Goal: Information Seeking & Learning: Learn about a topic

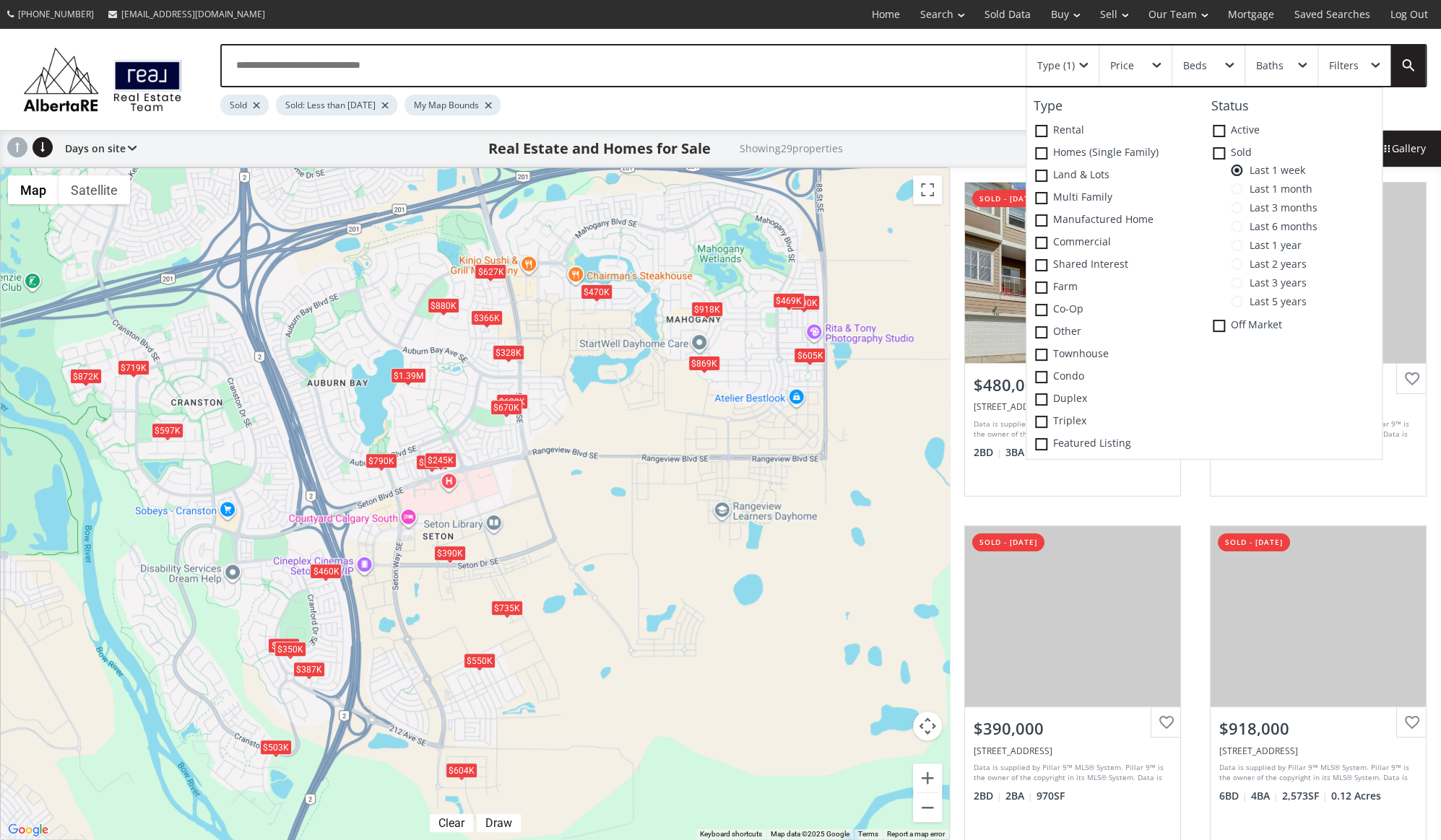
drag, startPoint x: 661, startPoint y: 518, endPoint x: 642, endPoint y: 613, distance: 96.9
click at [642, 613] on div "$480K $1M $390K $918K $597K $328K $550K $790K $335K $639K $503K $470K $880K $86…" at bounding box center [475, 504] width 949 height 671
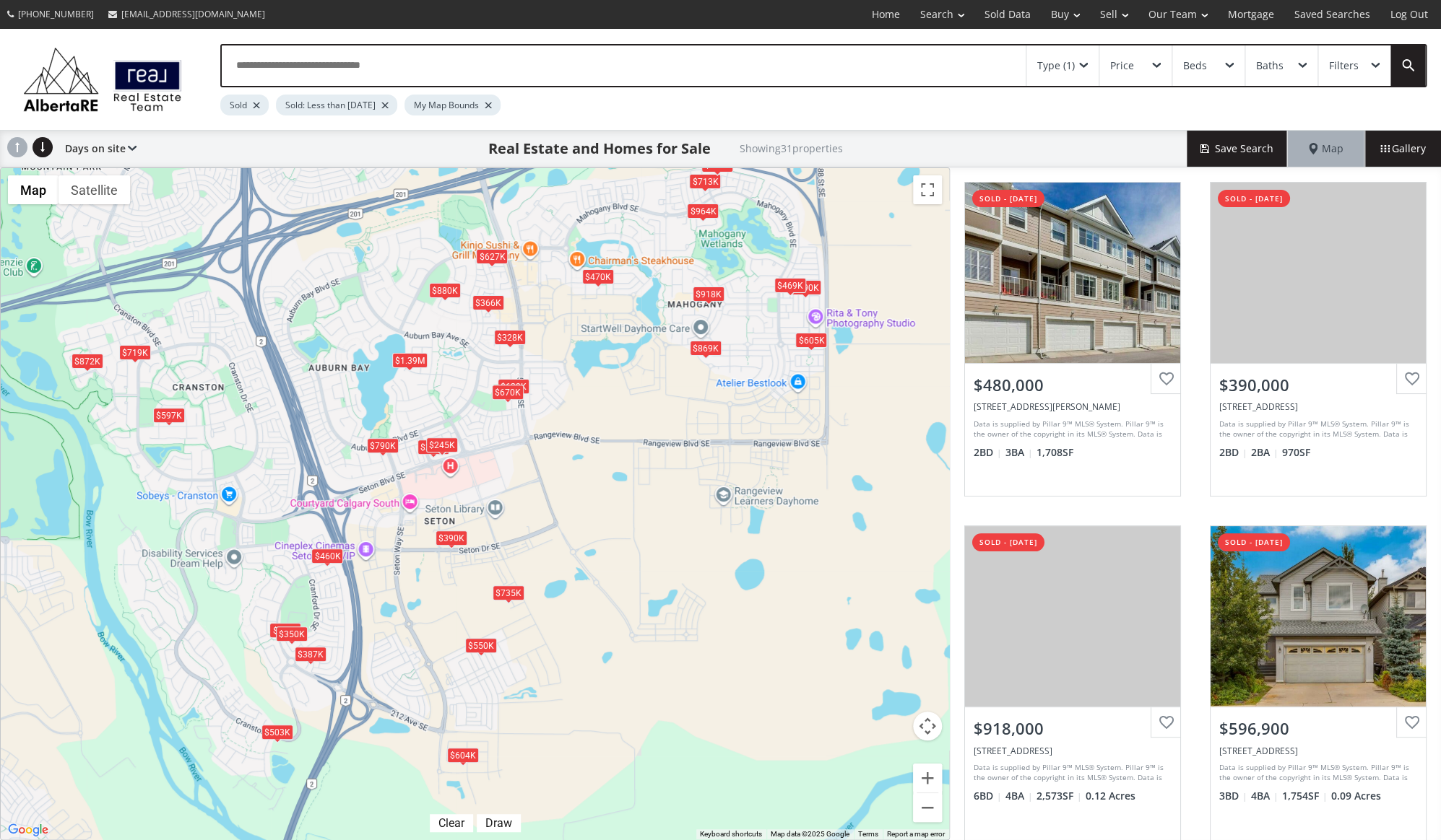
drag, startPoint x: 641, startPoint y: 628, endPoint x: 642, endPoint y: 611, distance: 17.0
click at [642, 611] on div "$480K $390K $918K $597K $328K $550K $790K $335K $639K $713K $503K $590K $470K $…" at bounding box center [475, 504] width 949 height 671
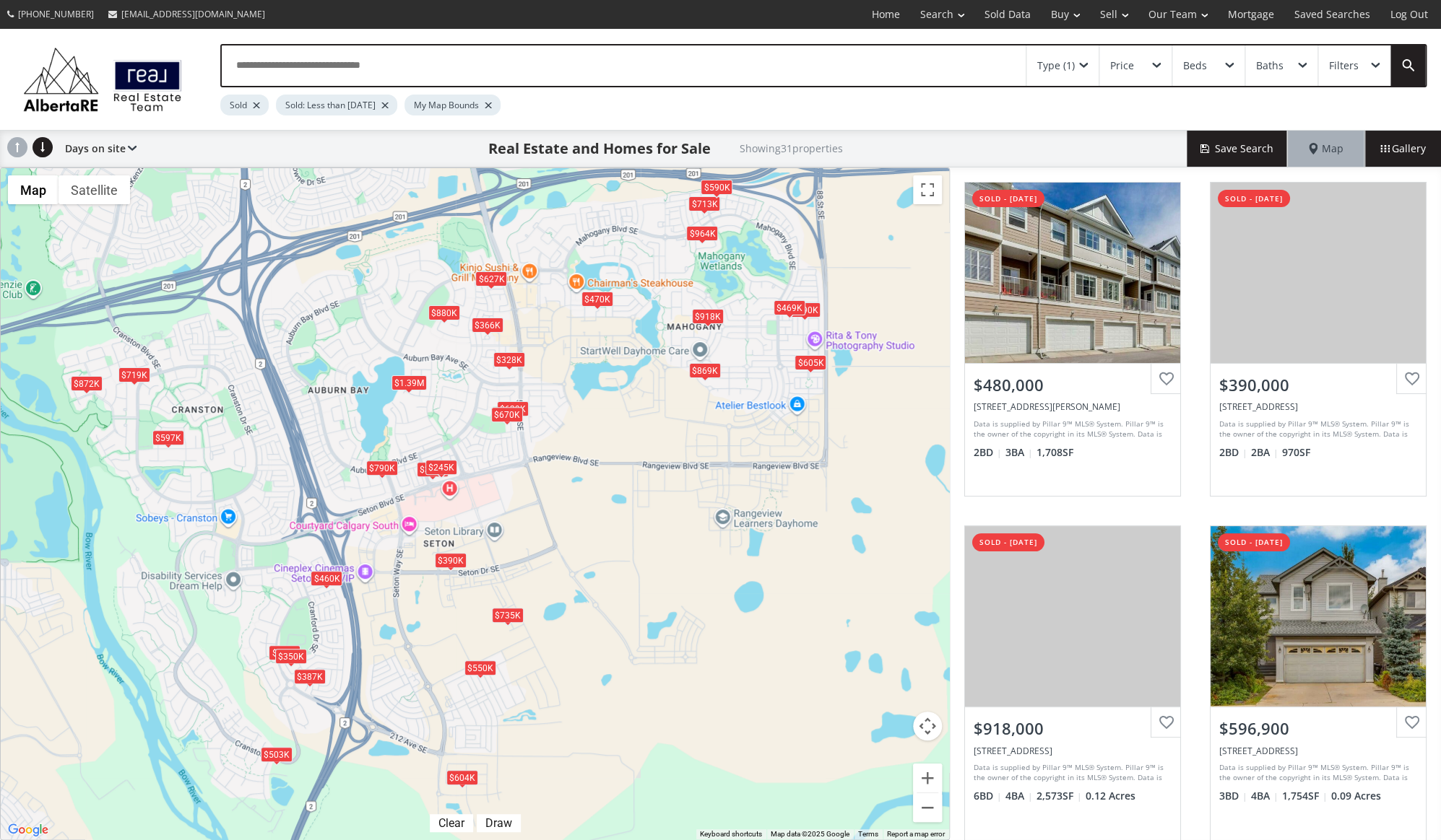
drag, startPoint x: 720, startPoint y: 574, endPoint x: 721, endPoint y: 597, distance: 23.0
click at [721, 597] on div "$480K $390K $918K $597K $328K $550K $790K $335K $639K $713K $503K $590K $470K $…" at bounding box center [475, 504] width 949 height 671
click at [273, 752] on div "$503K" at bounding box center [276, 754] width 32 height 15
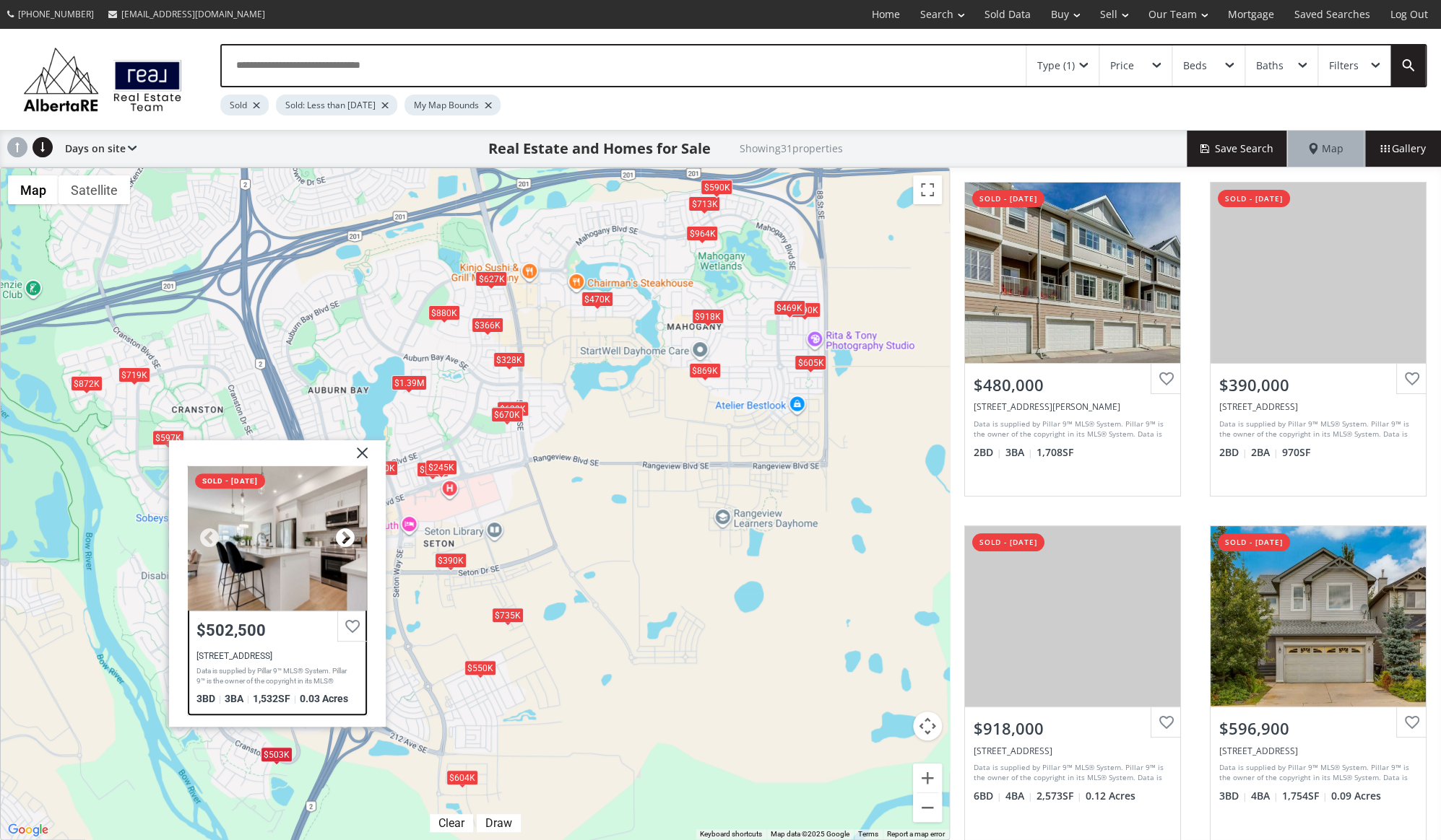
click at [338, 536] on div at bounding box center [345, 538] width 22 height 22
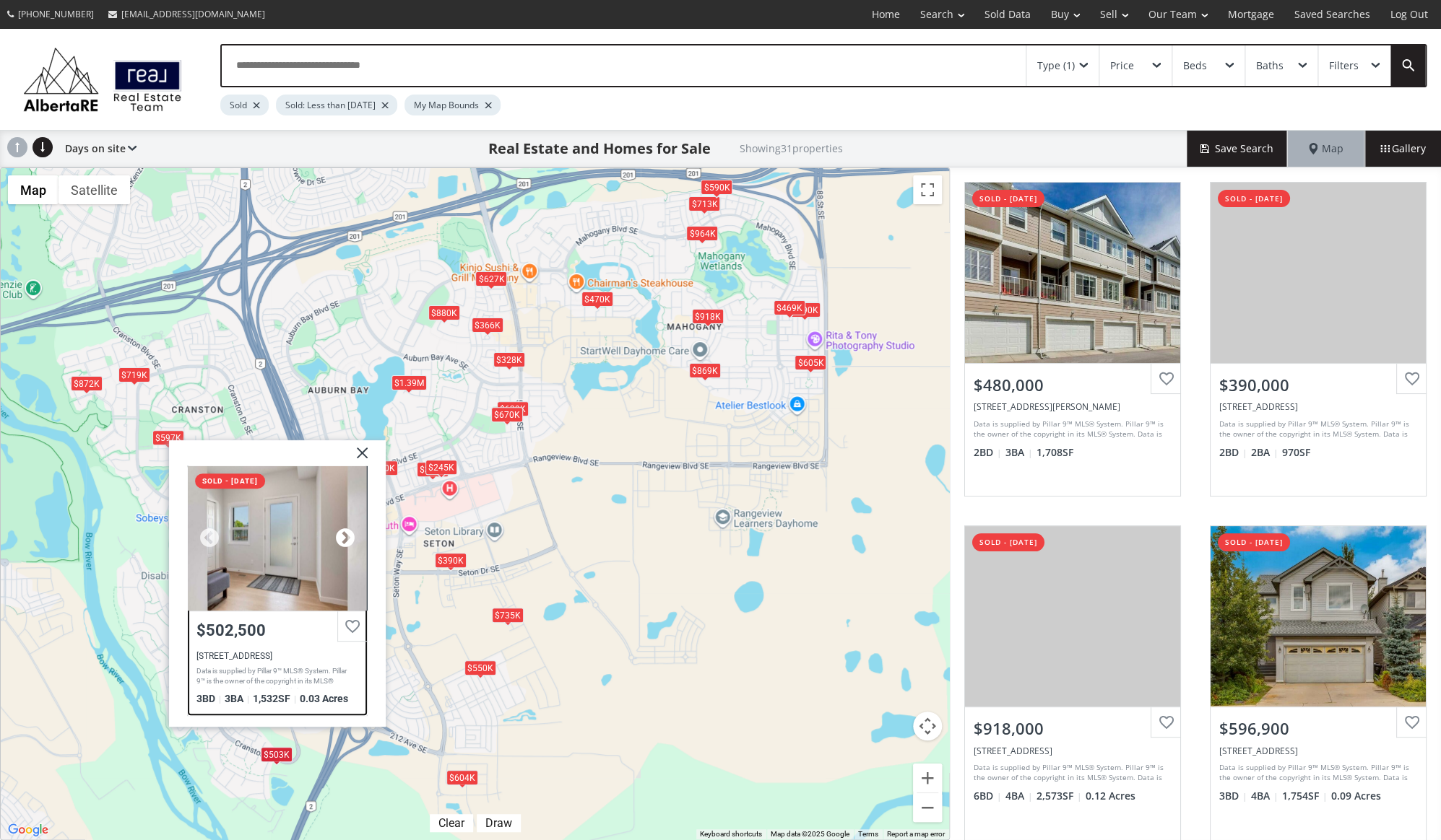
click at [338, 536] on div at bounding box center [345, 538] width 22 height 22
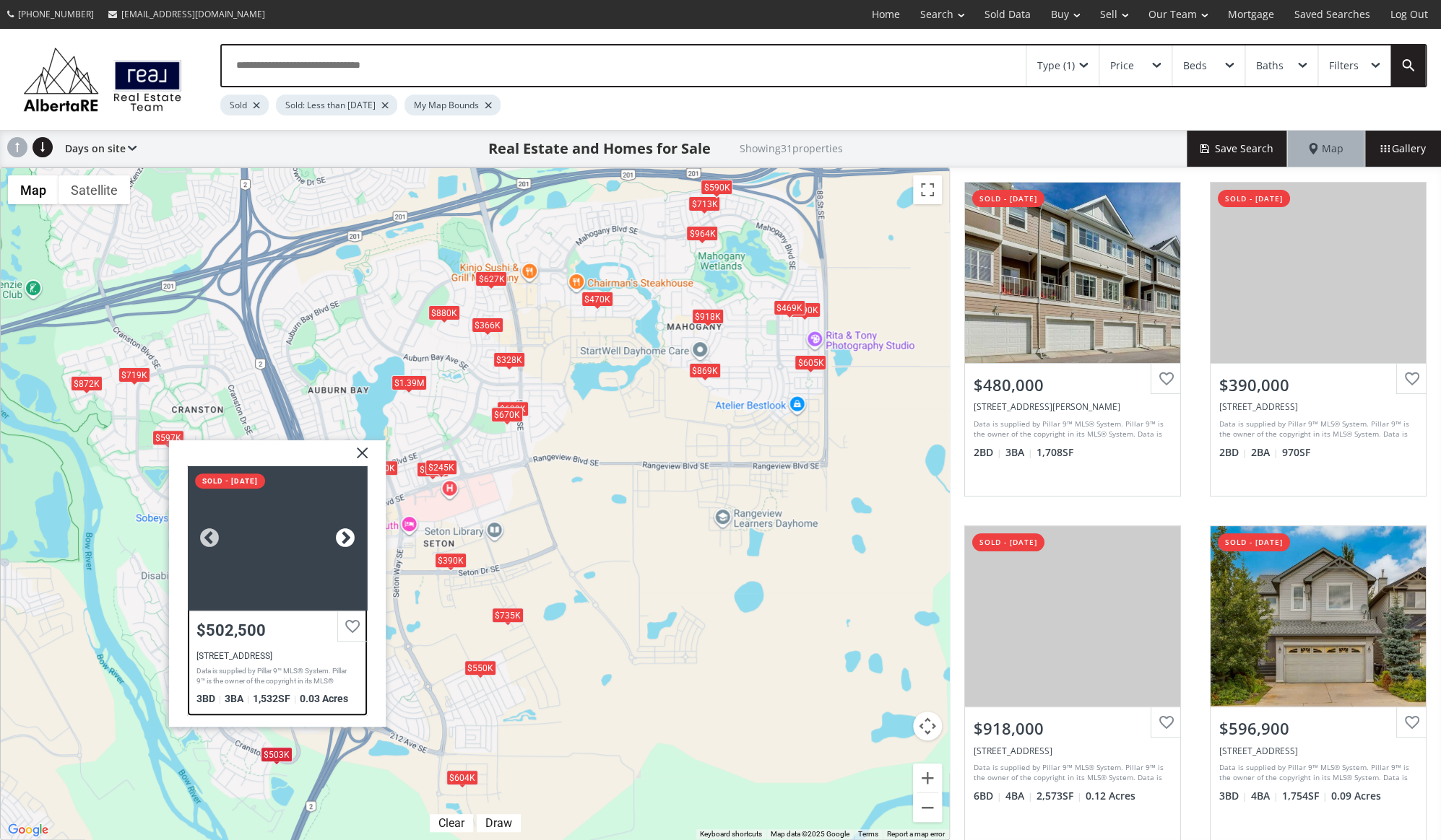
click at [338, 536] on div at bounding box center [345, 538] width 22 height 22
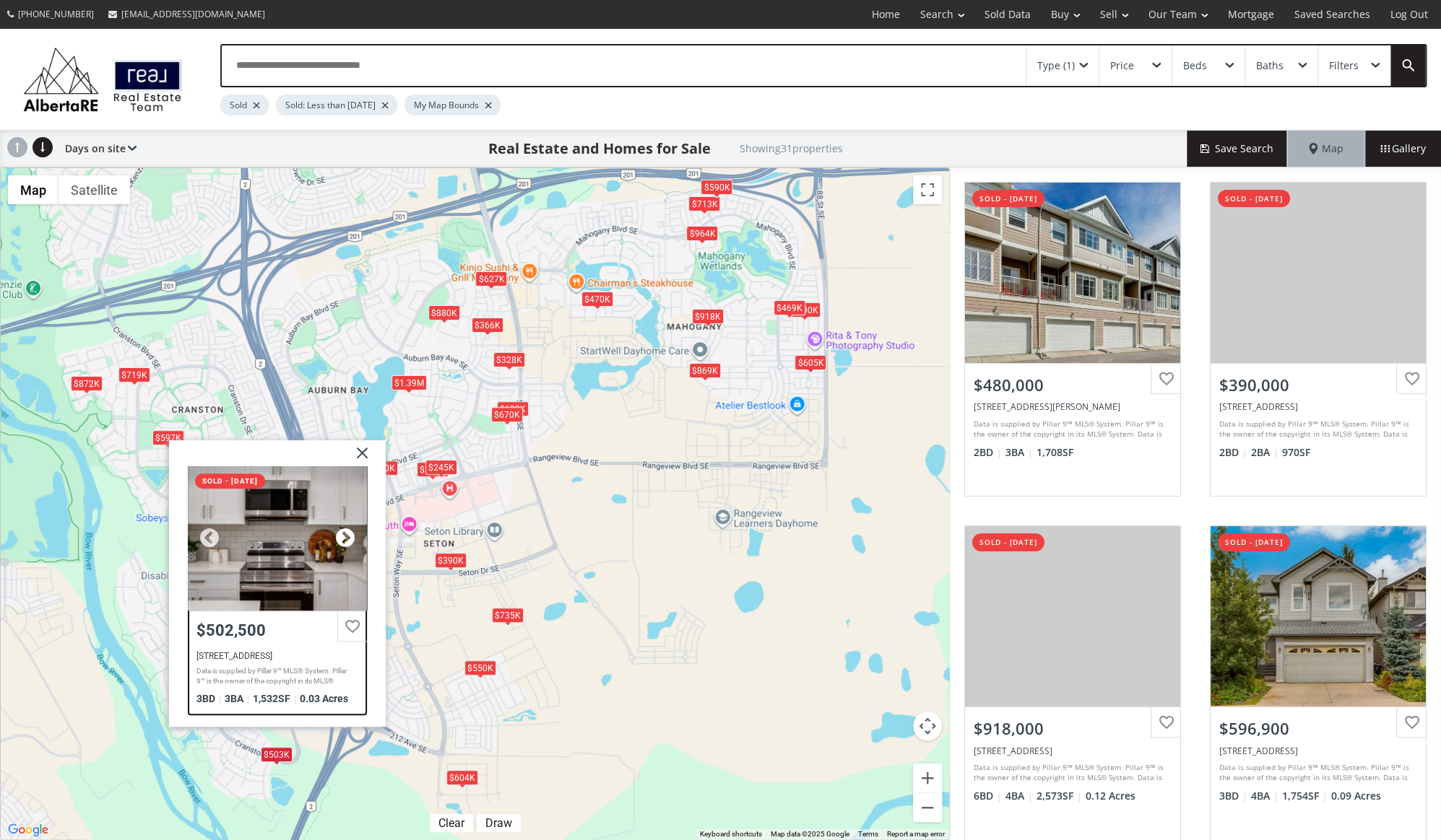
click at [338, 536] on div at bounding box center [345, 538] width 22 height 22
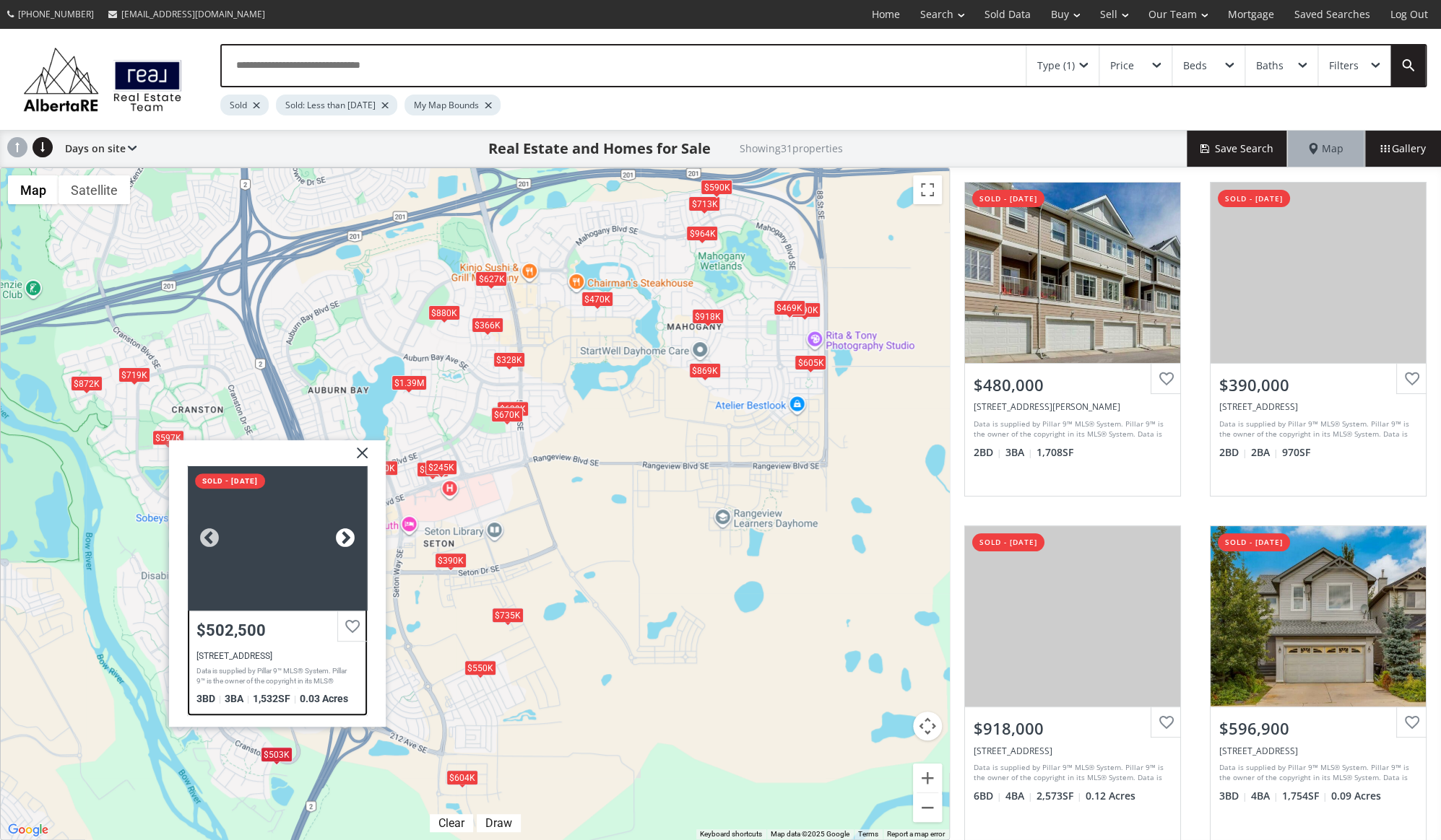
click at [338, 536] on div at bounding box center [345, 538] width 22 height 22
click at [339, 536] on div at bounding box center [345, 538] width 22 height 22
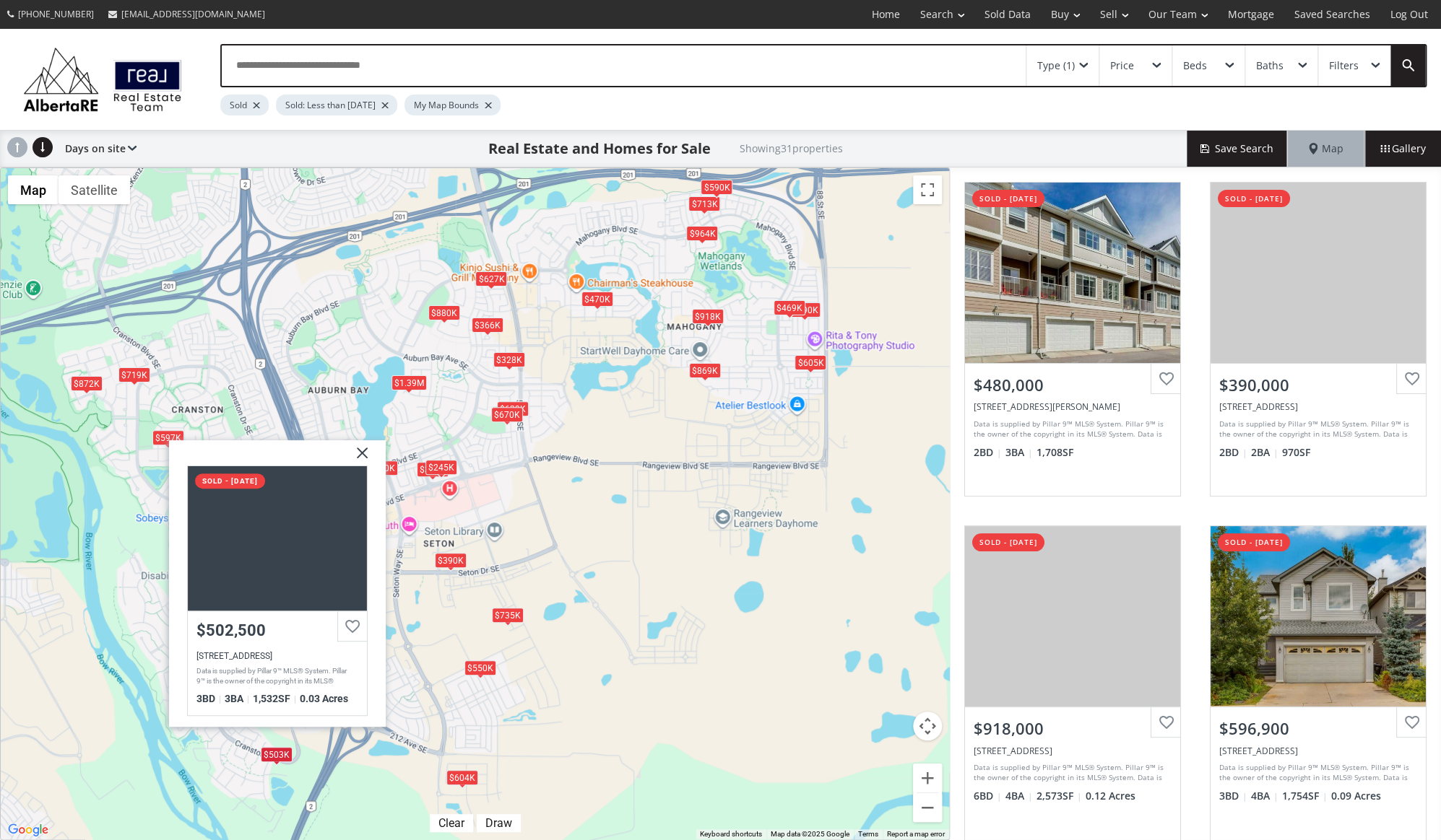
click at [356, 449] on img at bounding box center [356, 459] width 36 height 36
